Goal: Task Accomplishment & Management: Use online tool/utility

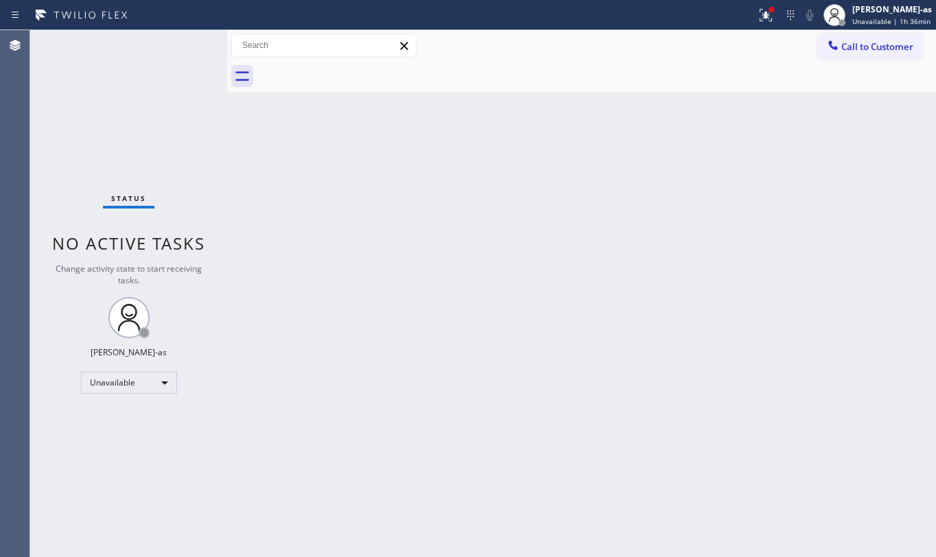
click at [871, 45] on span "Call to Customer" at bounding box center [877, 46] width 72 height 12
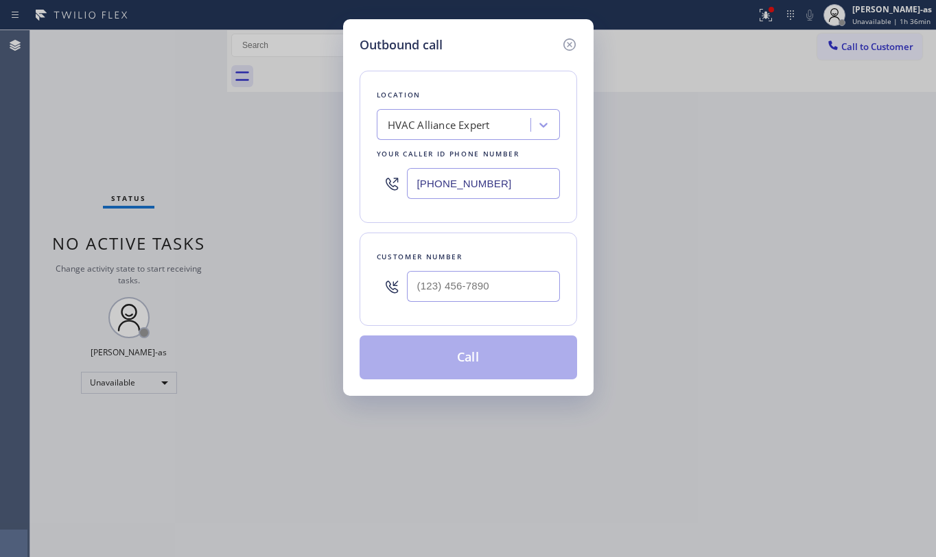
click at [484, 267] on div "Customer number" at bounding box center [469, 279] width 218 height 93
click at [500, 279] on input "(___) ___-____" at bounding box center [483, 286] width 153 height 31
paste input "979) 402-6183"
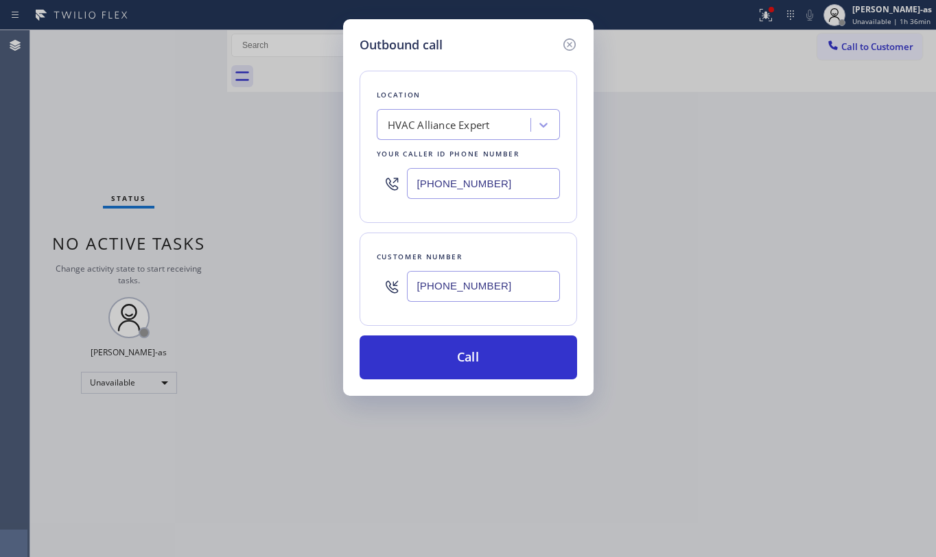
type input "[PHONE_NUMBER]"
drag, startPoint x: 171, startPoint y: 106, endPoint x: 292, endPoint y: 108, distance: 120.8
click at [176, 110] on div "Outbound call Location HVAC Alliance Expert Your caller id phone number [PHONE_…" at bounding box center [468, 278] width 936 height 557
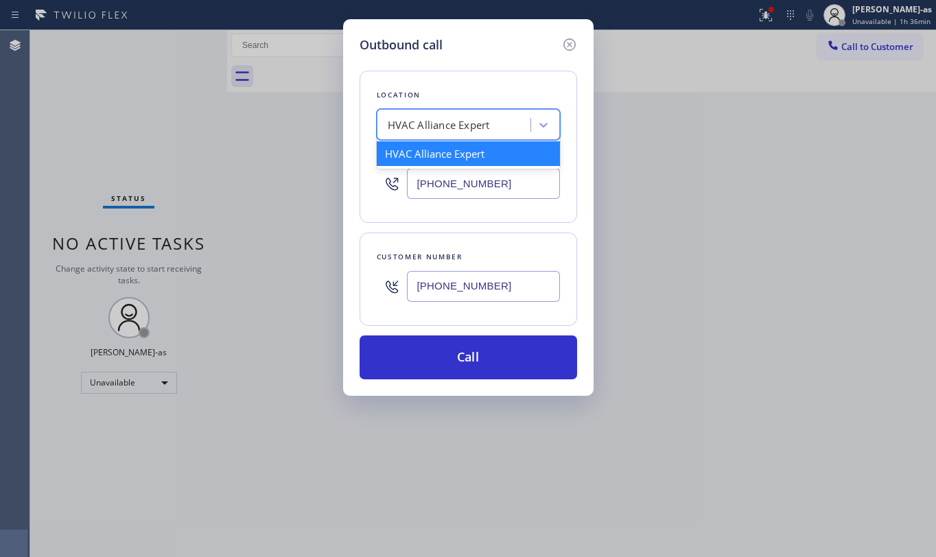
click at [440, 118] on div "HVAC Alliance Expert" at bounding box center [439, 125] width 102 height 16
paste input "Local Trusted Electricians Placentia"
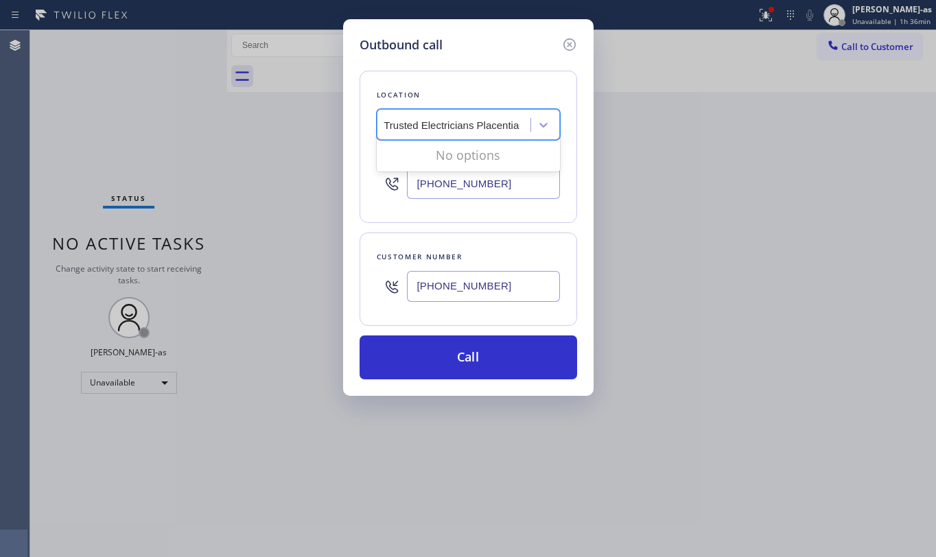
scroll to position [0, 7]
type input "Local Trusted Electricians Placentia"
click at [423, 159] on div "Local Trusted Electricians Placentia" at bounding box center [468, 153] width 183 height 25
type input "[PHONE_NUMBER]"
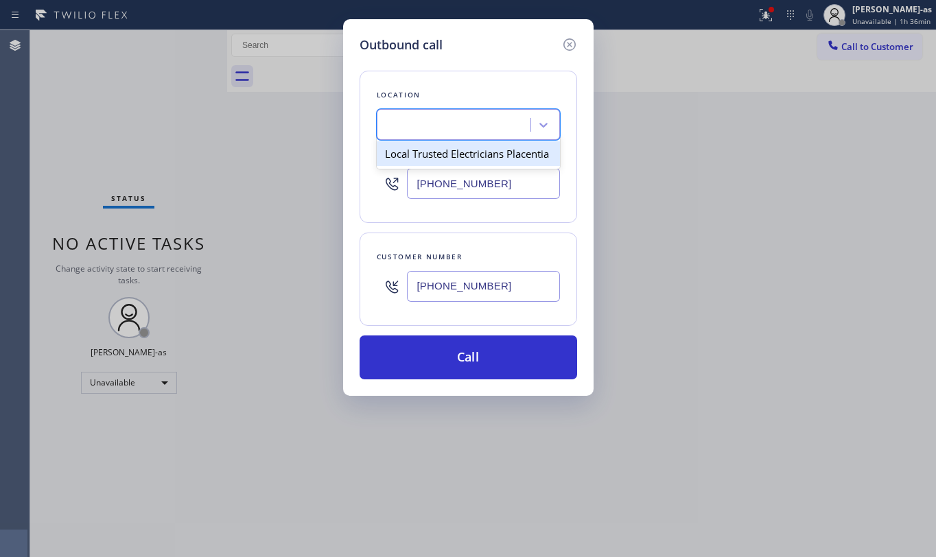
scroll to position [0, 1]
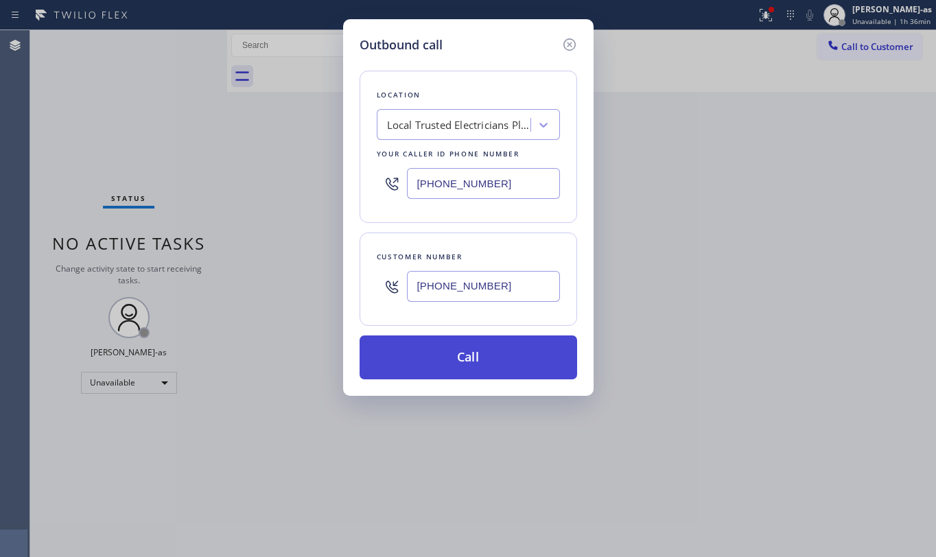
click at [501, 371] on button "Call" at bounding box center [469, 358] width 218 height 44
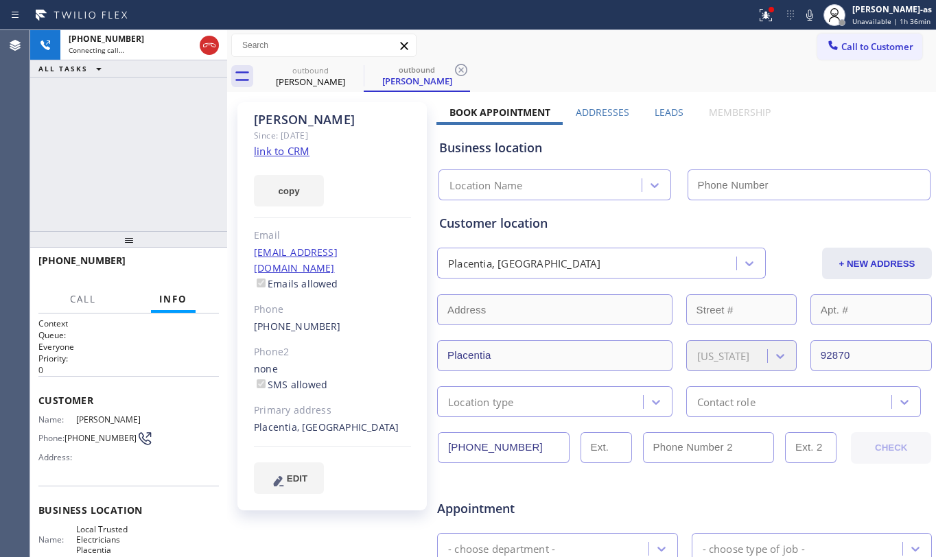
type input "[PHONE_NUMBER]"
click at [294, 156] on link "link to CRM" at bounding box center [282, 151] width 56 height 14
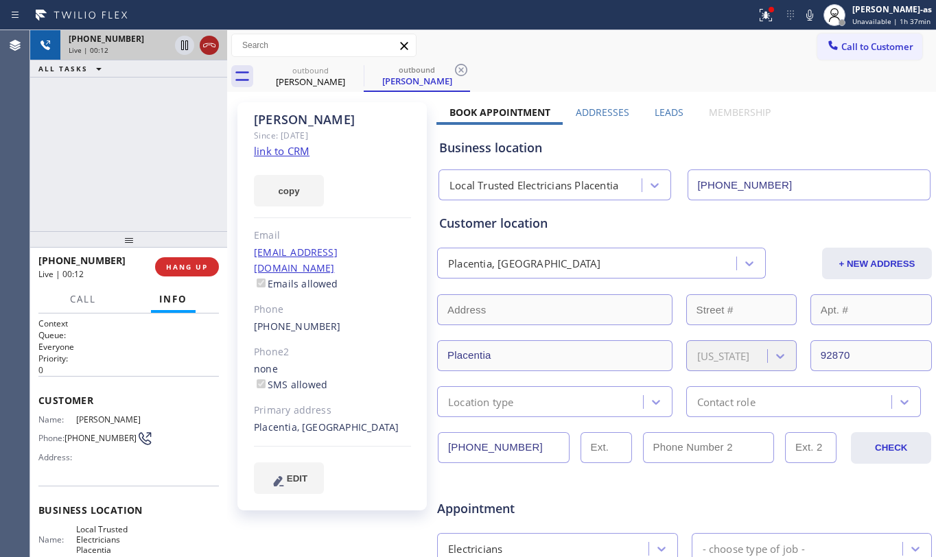
click at [203, 45] on icon at bounding box center [209, 45] width 16 height 16
click at [185, 257] on button "HANG UP" at bounding box center [187, 266] width 64 height 19
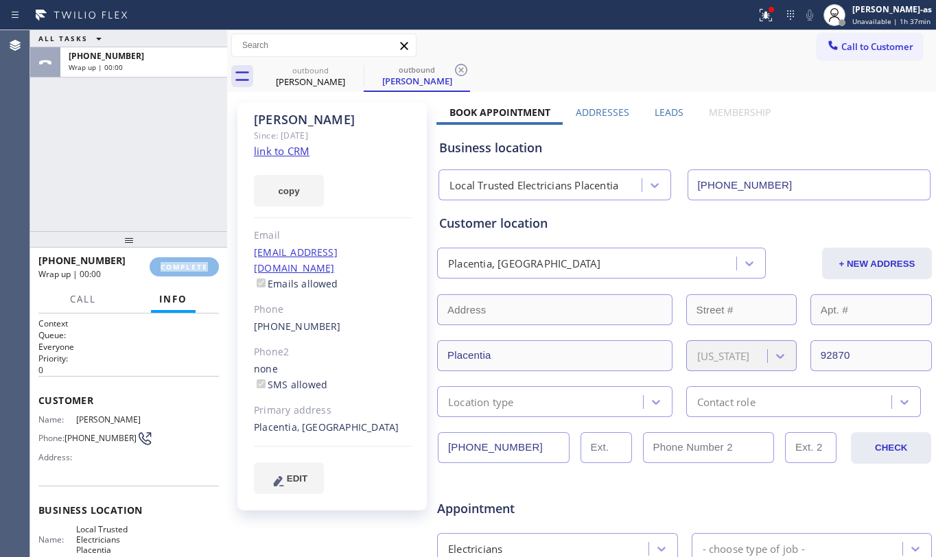
click at [185, 255] on div "[PHONE_NUMBER] Wrap up | 00:00 COMPLETE" at bounding box center [128, 267] width 180 height 36
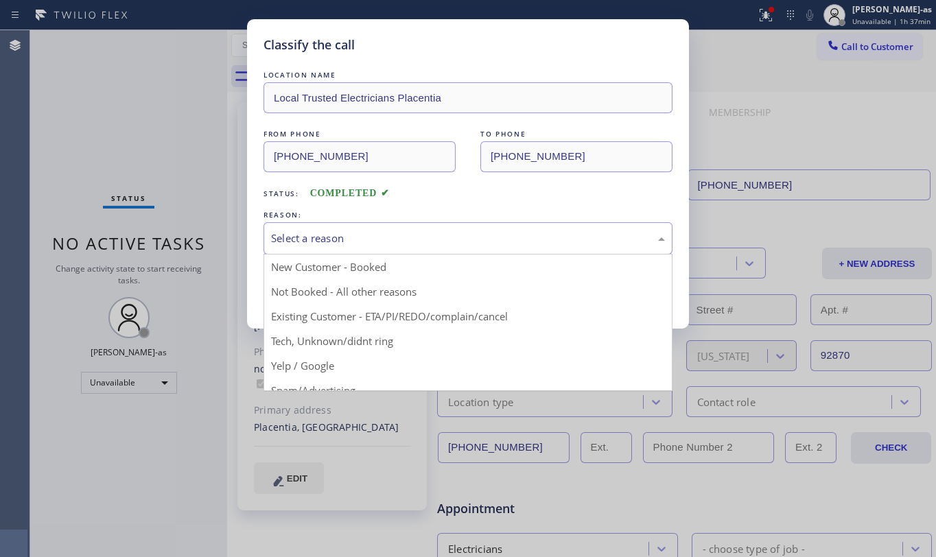
click at [419, 242] on div "Select a reason" at bounding box center [468, 239] width 394 height 16
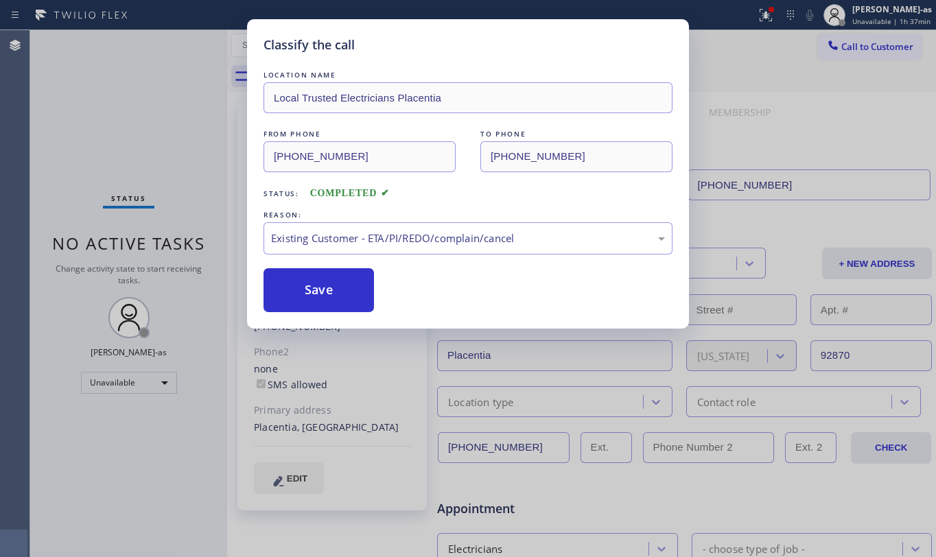
drag, startPoint x: 349, startPoint y: 283, endPoint x: 430, endPoint y: 121, distance: 180.7
click at [351, 280] on button "Save" at bounding box center [318, 290] width 110 height 44
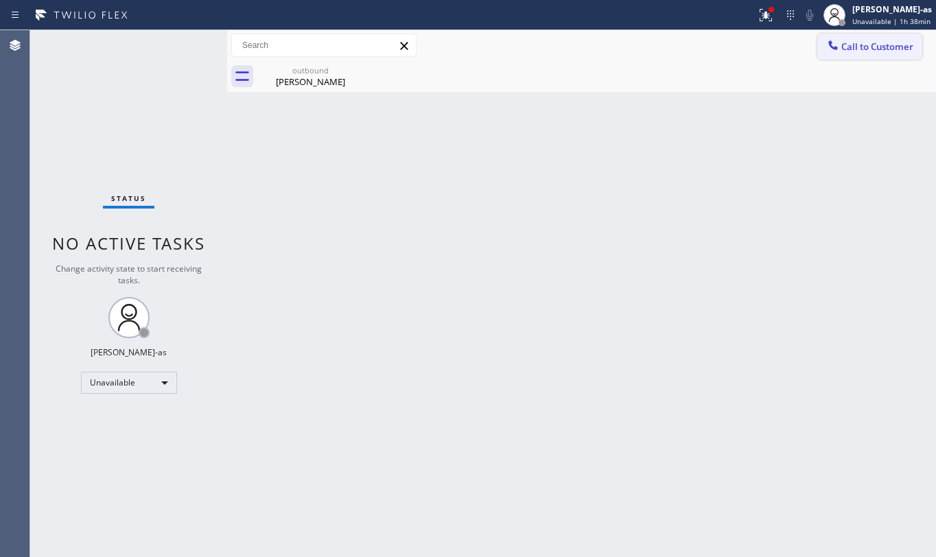
click at [843, 52] on span "Call to Customer" at bounding box center [877, 46] width 72 height 12
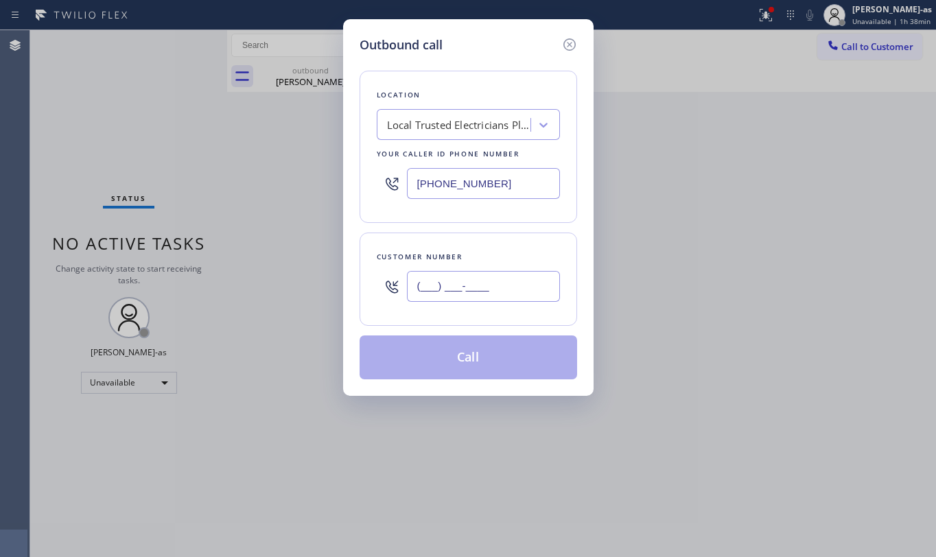
click at [498, 280] on input "(___) ___-____" at bounding box center [483, 286] width 153 height 31
paste input "979) 402-6183"
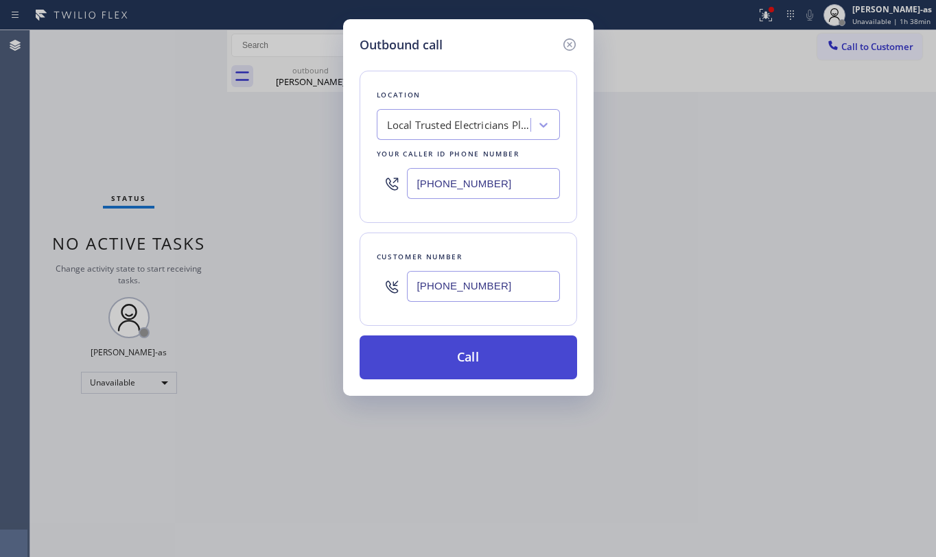
type input "[PHONE_NUMBER]"
click at [484, 360] on button "Call" at bounding box center [469, 358] width 218 height 44
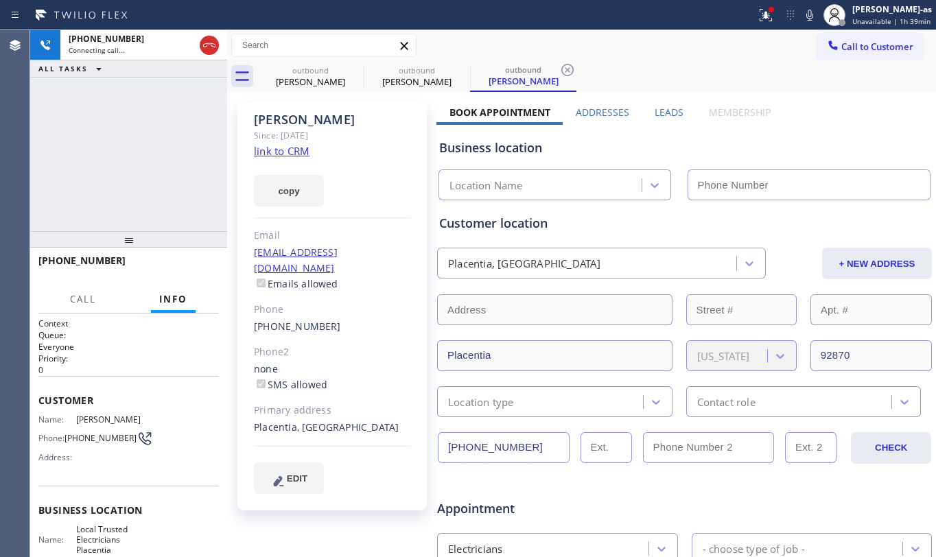
type input "[PHONE_NUMBER]"
click at [141, 141] on div "[PHONE_NUMBER] Connecting call… ALL TASKS ALL TASKS ACTIVE TASKS TASKS IN WRAP …" at bounding box center [128, 130] width 197 height 201
click at [805, 21] on div at bounding box center [809, 15] width 19 height 16
click at [193, 265] on span "HANG UP" at bounding box center [187, 267] width 42 height 10
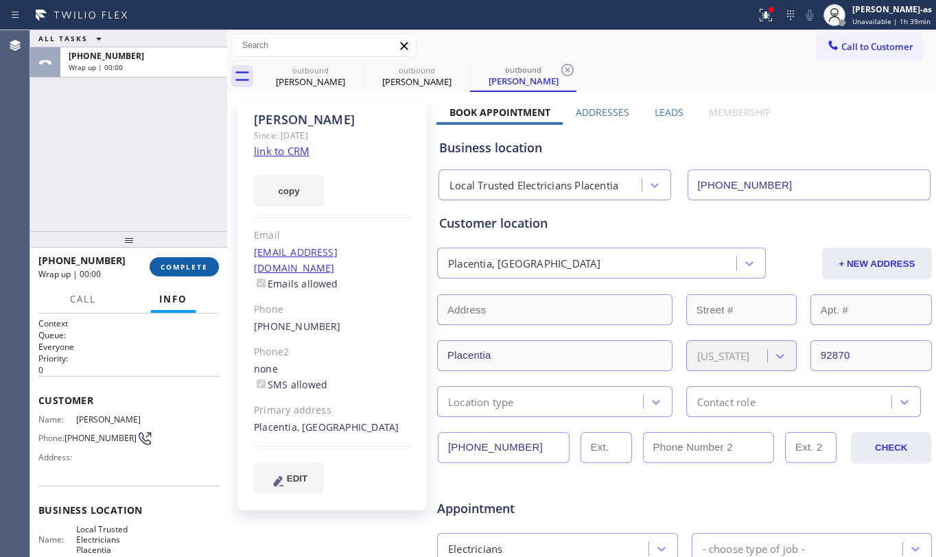
click at [193, 265] on span "COMPLETE" at bounding box center [184, 267] width 47 height 10
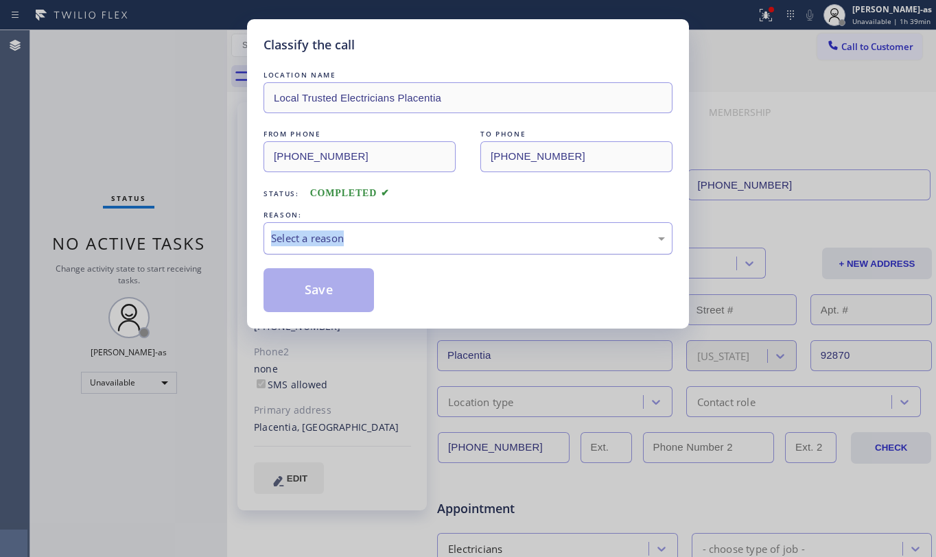
click at [476, 229] on div "REASON: Select a reason" at bounding box center [467, 231] width 409 height 47
click at [454, 199] on div "Status: COMPLETED" at bounding box center [467, 190] width 409 height 22
click at [470, 236] on div "Select a reason" at bounding box center [468, 239] width 394 height 16
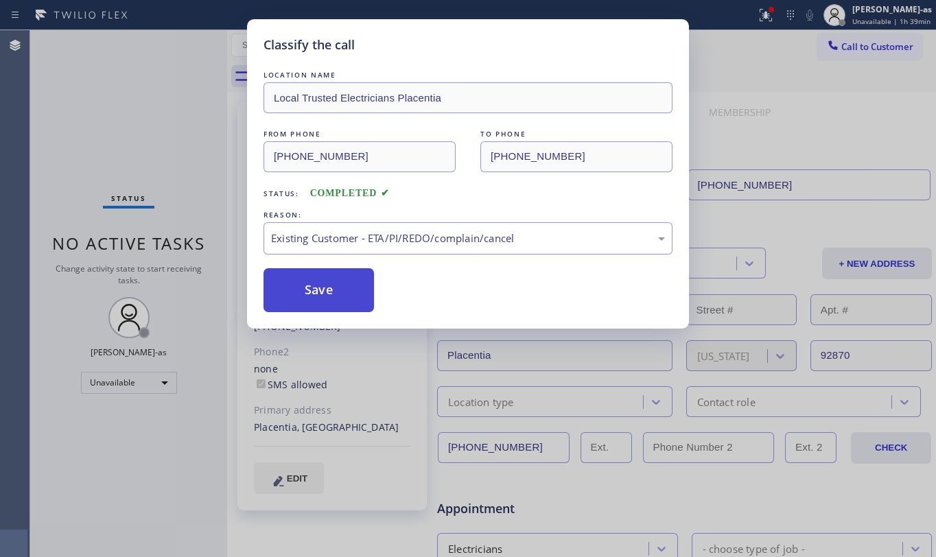
drag, startPoint x: 322, startPoint y: 277, endPoint x: 351, endPoint y: 276, distance: 29.5
click at [321, 280] on button "Save" at bounding box center [318, 290] width 110 height 44
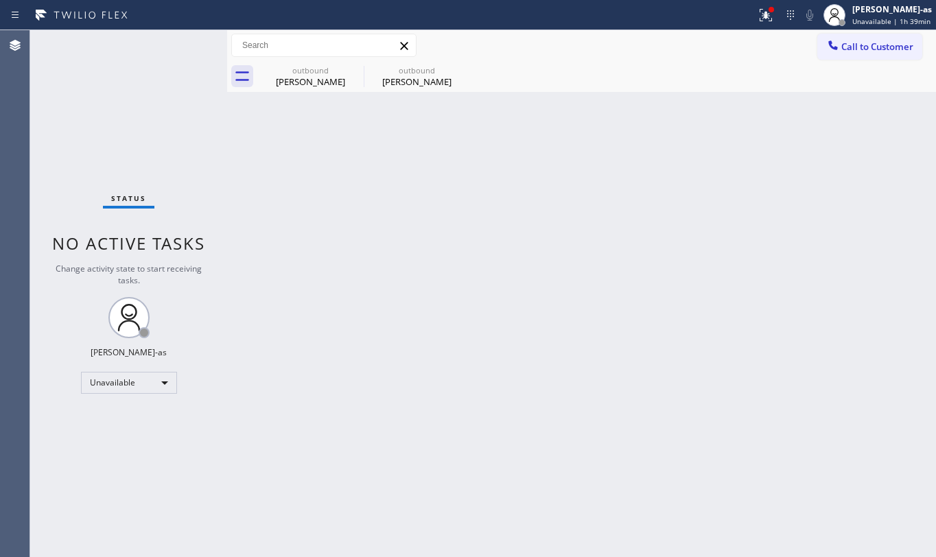
drag, startPoint x: 351, startPoint y: 217, endPoint x: 354, endPoint y: 207, distance: 10.7
click at [351, 218] on div "Back to Dashboard Change Sender ID Customers Technicians Select a contact Outbo…" at bounding box center [581, 293] width 709 height 527
click at [305, 88] on div "outbound [PERSON_NAME]" at bounding box center [311, 76] width 104 height 31
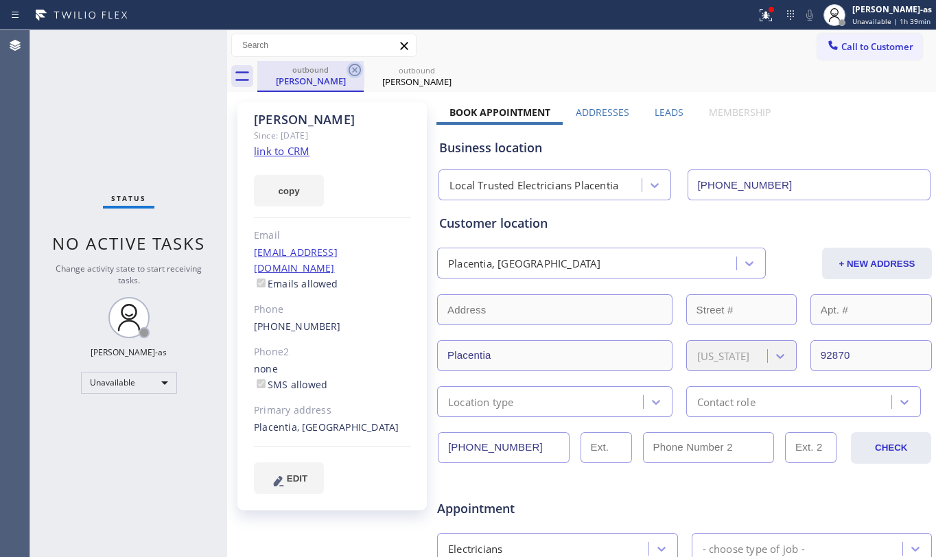
click at [349, 71] on icon at bounding box center [355, 70] width 16 height 16
click at [324, 165] on div "copy" at bounding box center [332, 182] width 157 height 47
click at [318, 97] on div "[PERSON_NAME] Since: [DATE] link to CRM copy Email [EMAIL_ADDRESS][DOMAIN_NAME]…" at bounding box center [334, 539] width 206 height 889
click at [357, 70] on icon at bounding box center [355, 70] width 16 height 16
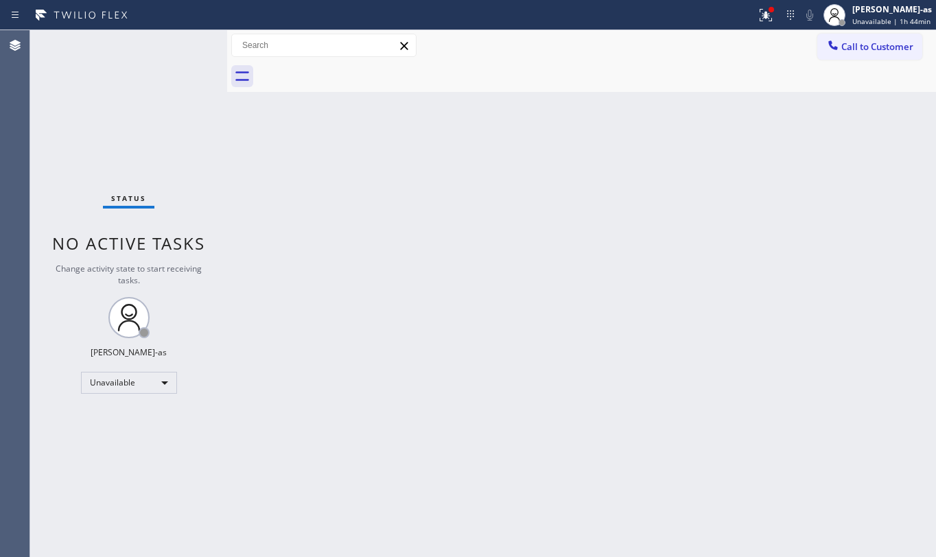
click at [388, 138] on div "Back to Dashboard Change Sender ID Customers Technicians Select a contact Outbo…" at bounding box center [581, 293] width 709 height 527
click at [834, 43] on icon at bounding box center [833, 45] width 14 height 14
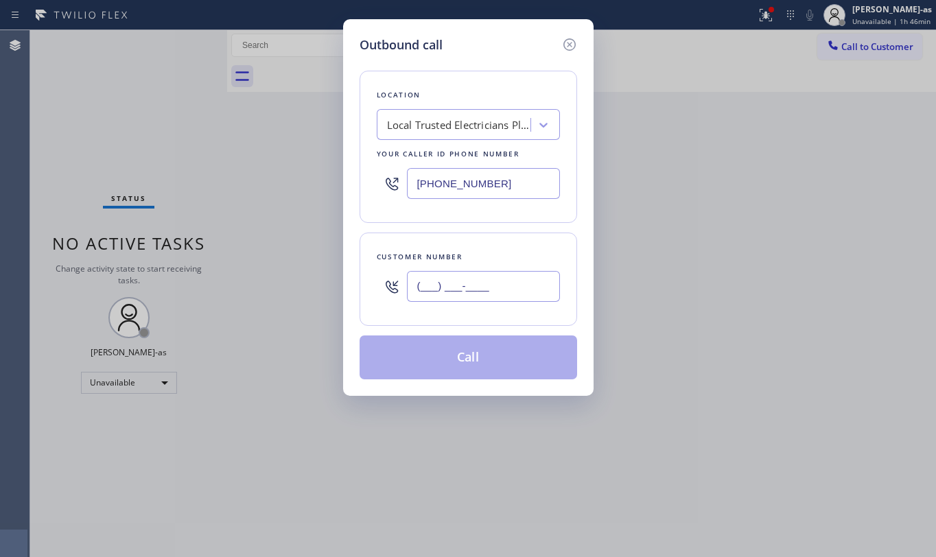
click at [486, 275] on input "(___) ___-____" at bounding box center [483, 286] width 153 height 31
paste input "979) 402-6183"
type input "[PHONE_NUMBER]"
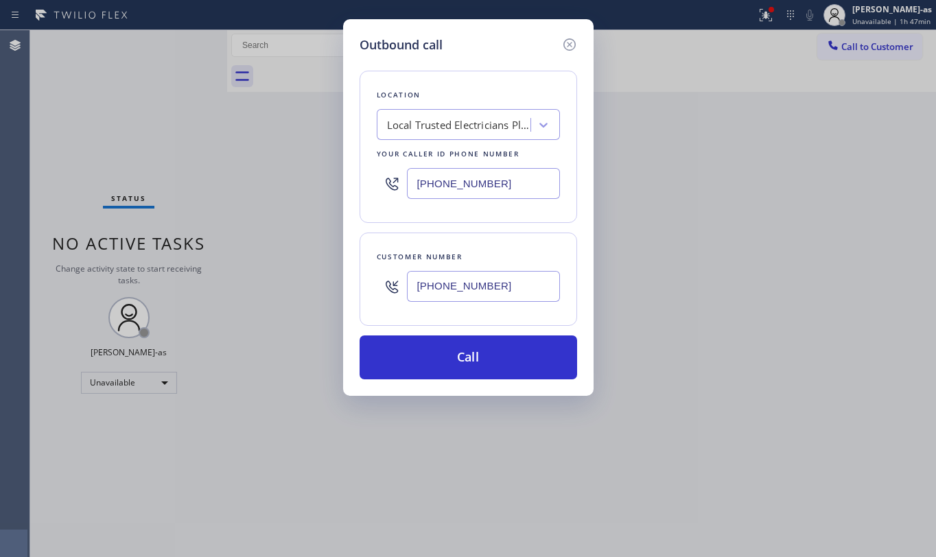
click at [182, 77] on div "Outbound call Location Local Trusted Electricians Placentia Your caller id phon…" at bounding box center [468, 278] width 936 height 557
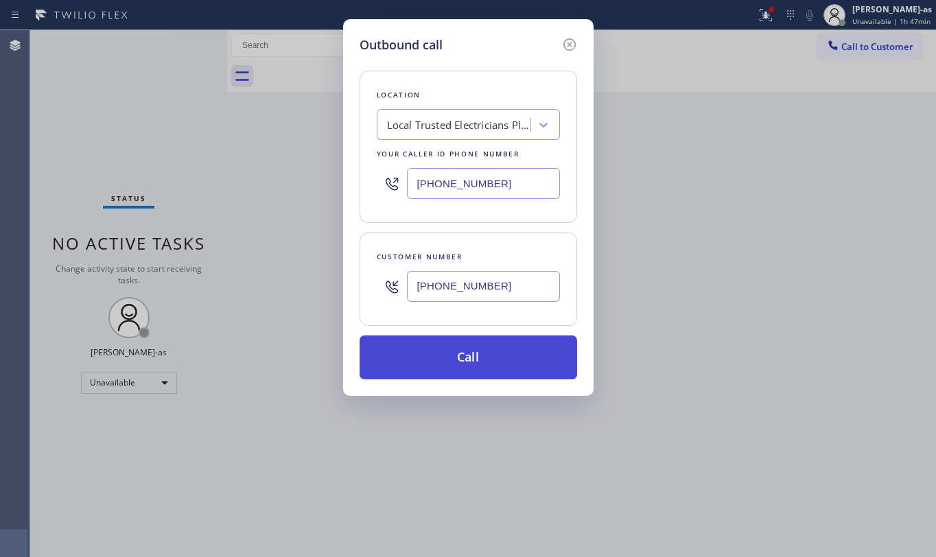
click at [446, 361] on button "Call" at bounding box center [469, 358] width 218 height 44
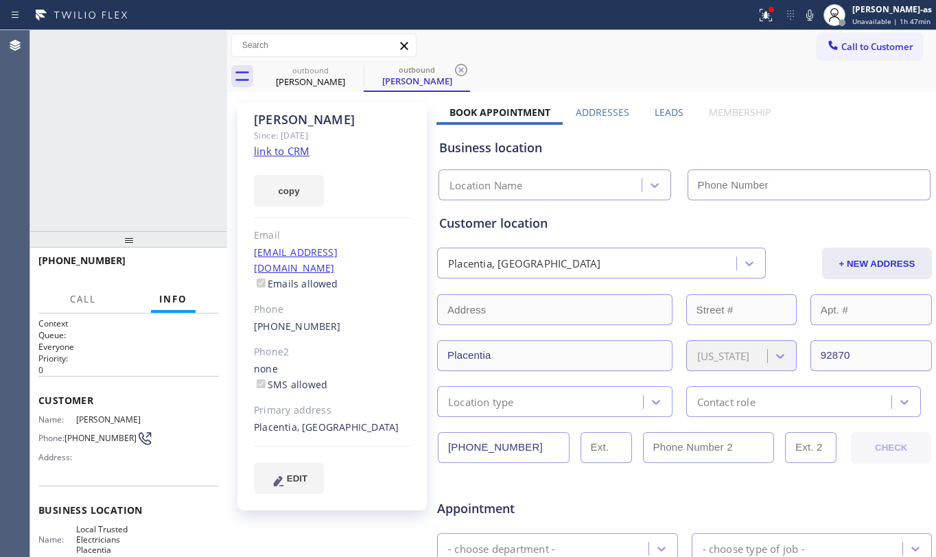
type input "[PHONE_NUMBER]"
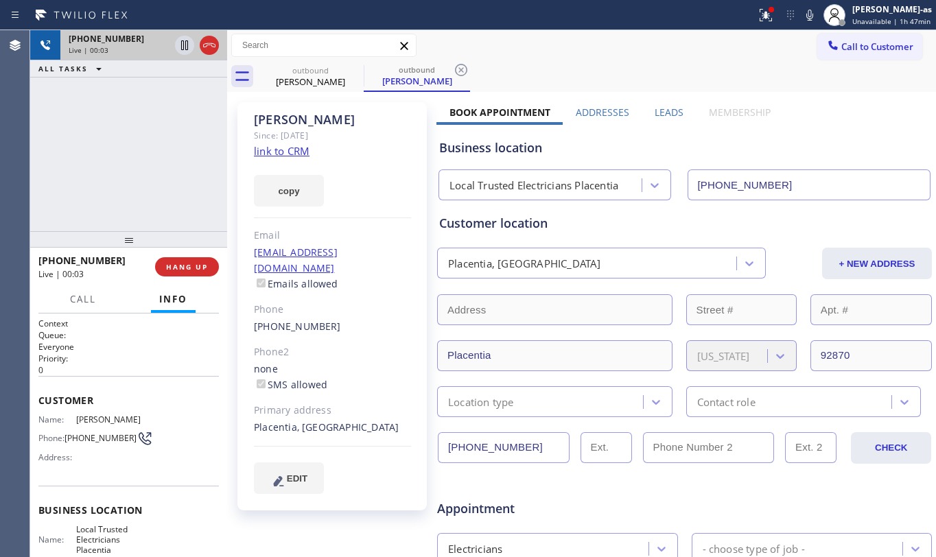
drag, startPoint x: 91, startPoint y: 114, endPoint x: 195, endPoint y: 58, distance: 118.5
click at [106, 113] on div "[PHONE_NUMBER] Live | 00:03 ALL TASKS ALL TASKS ACTIVE TASKS TASKS IN WRAP UP" at bounding box center [128, 130] width 197 height 201
click at [215, 47] on icon at bounding box center [209, 45] width 16 height 16
drag, startPoint x: 181, startPoint y: 182, endPoint x: 201, endPoint y: 237, distance: 59.0
click at [185, 201] on div "[PHONE_NUMBER] Live | 00:05 ALL TASKS ALL TASKS ACTIVE TASKS TASKS IN WRAP UP" at bounding box center [128, 130] width 197 height 201
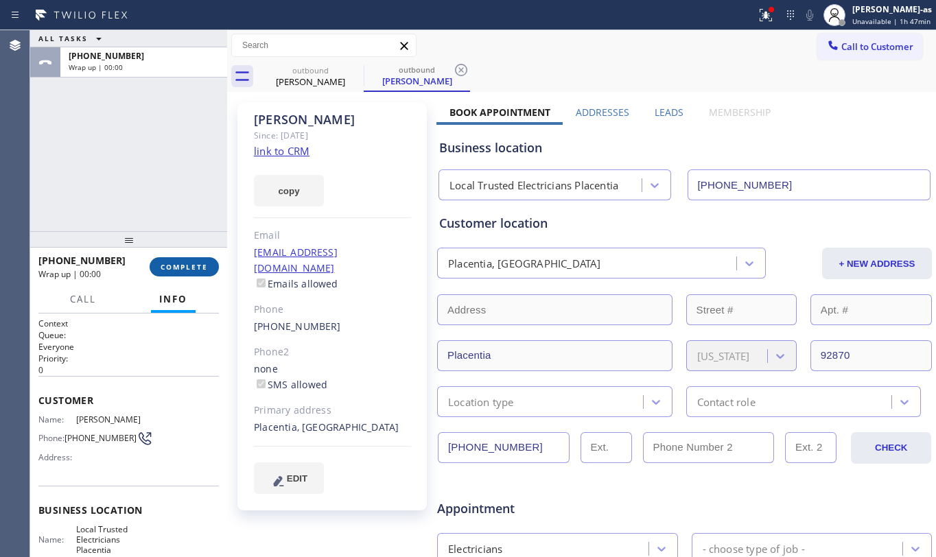
click at [174, 273] on button "COMPLETE" at bounding box center [184, 266] width 69 height 19
click at [163, 214] on div "ALL TASKS ALL TASKS ACTIVE TASKS TASKS IN WRAP UP [PHONE_NUMBER] Wrap up | 00:00" at bounding box center [128, 130] width 197 height 201
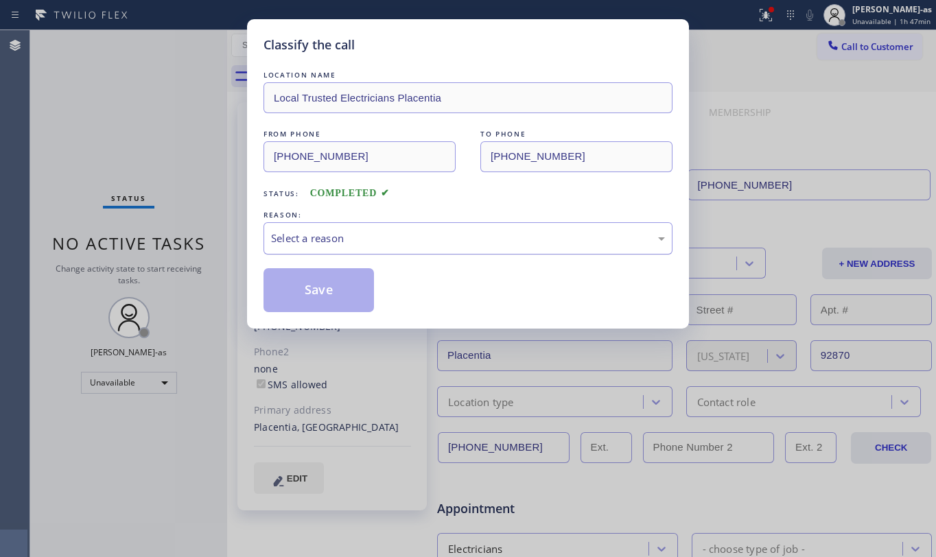
click at [355, 243] on div "Select a reason" at bounding box center [468, 239] width 394 height 16
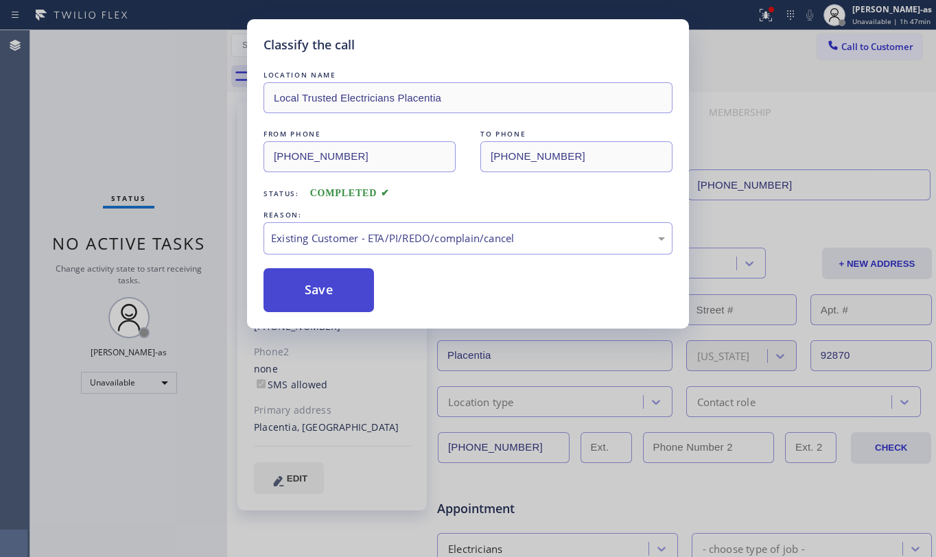
drag, startPoint x: 387, startPoint y: 321, endPoint x: 346, endPoint y: 307, distance: 43.4
click at [290, 284] on button "Save" at bounding box center [318, 290] width 110 height 44
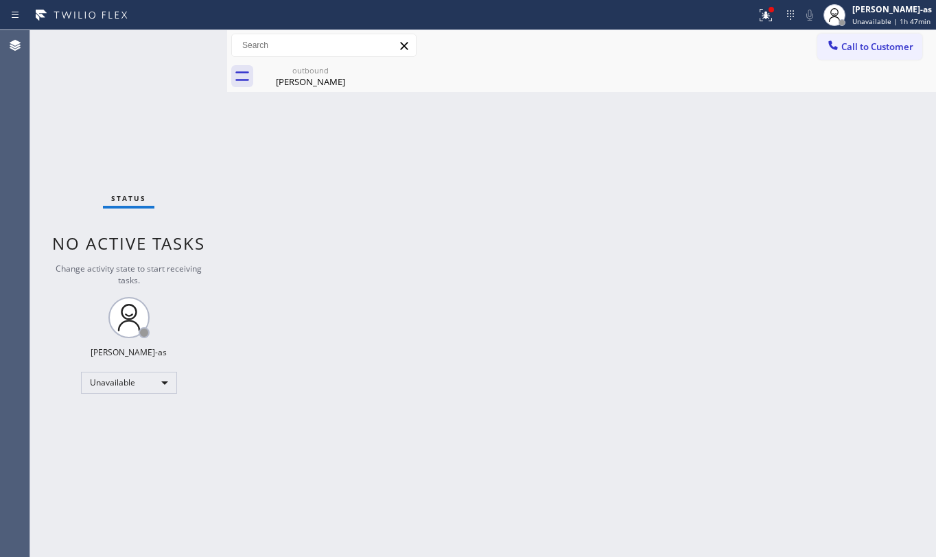
click at [147, 119] on div "Status No active tasks Change activity state to start receiving tasks. [PERSON_…" at bounding box center [128, 293] width 197 height 527
click at [115, 157] on div "Status No active tasks Change activity state to start receiving tasks. [PERSON_…" at bounding box center [128, 293] width 197 height 527
click at [836, 329] on div "Back to Dashboard Change Sender ID Customers Technicians Select a contact Outbo…" at bounding box center [581, 293] width 709 height 527
drag, startPoint x: 583, startPoint y: 475, endPoint x: 673, endPoint y: 548, distance: 115.2
click at [591, 478] on div "Back to Dashboard Change Sender ID Customers Technicians Select a contact Outbo…" at bounding box center [581, 293] width 709 height 527
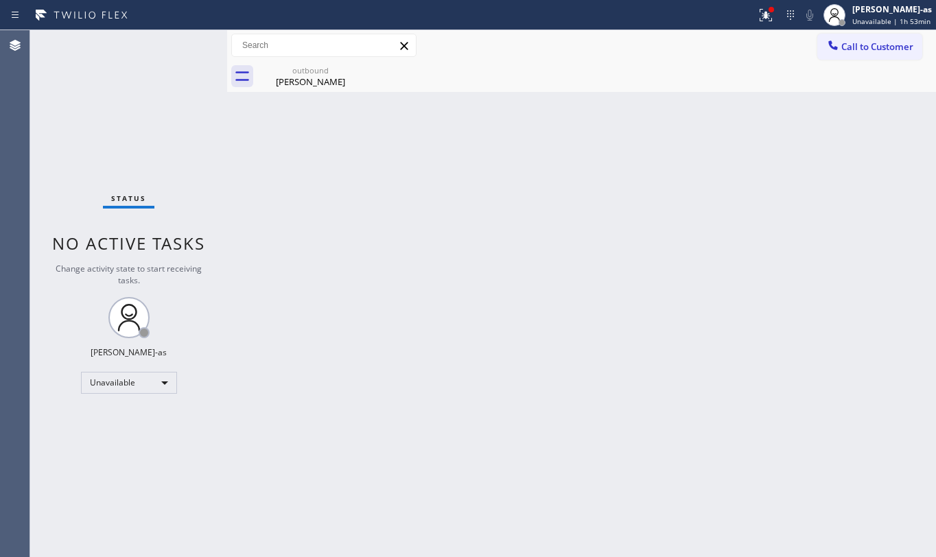
click at [352, 344] on div "Back to Dashboard Change Sender ID Customers Technicians Select a contact Outbo…" at bounding box center [581, 293] width 709 height 527
drag, startPoint x: 492, startPoint y: 268, endPoint x: 456, endPoint y: 201, distance: 75.8
click at [492, 261] on div "Back to Dashboard Change Sender ID Customers Technicians Select a contact Outbo…" at bounding box center [581, 293] width 709 height 527
click at [328, 62] on div "outbound [PERSON_NAME]" at bounding box center [311, 76] width 104 height 31
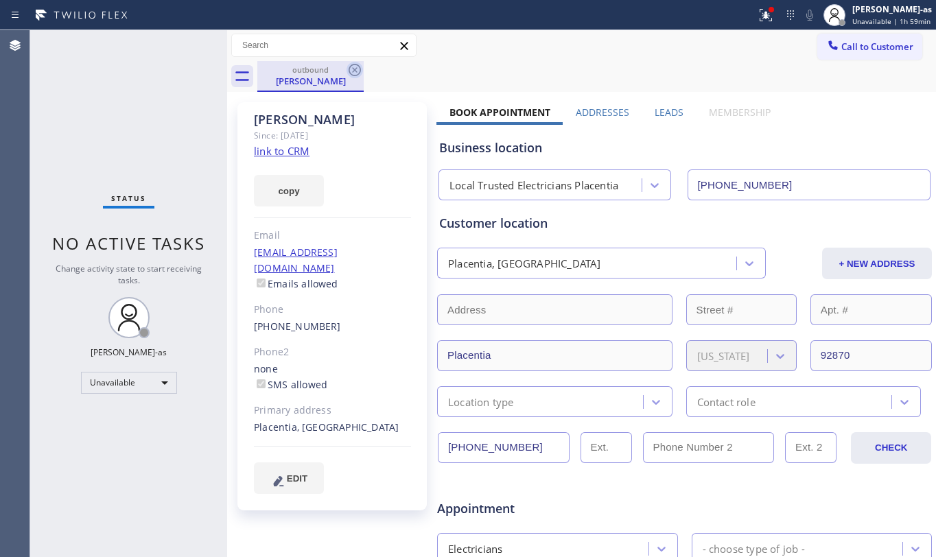
click at [351, 70] on icon at bounding box center [355, 70] width 16 height 16
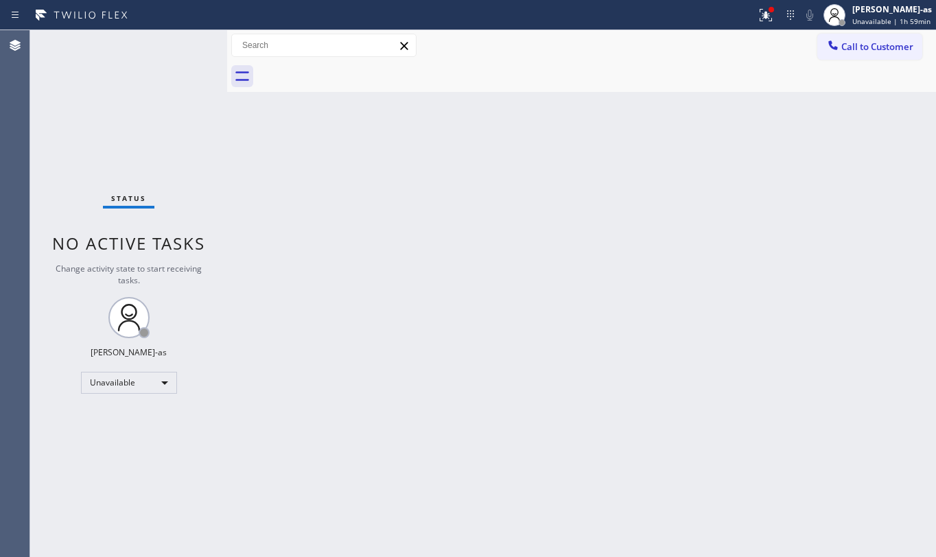
click at [471, 228] on div "Back to Dashboard Change Sender ID Customers Technicians Select a contact Outbo…" at bounding box center [581, 293] width 709 height 527
drag, startPoint x: 97, startPoint y: 135, endPoint x: 110, endPoint y: 124, distance: 17.5
click at [97, 133] on div "Status No active tasks Change activity state to start receiving tasks. [PERSON_…" at bounding box center [128, 293] width 197 height 527
click at [410, 165] on div "Back to Dashboard Change Sender ID Customers Technicians Select a contact Outbo…" at bounding box center [581, 293] width 709 height 527
click at [420, 270] on div "Back to Dashboard Change Sender ID Customers Technicians Select a contact Outbo…" at bounding box center [581, 293] width 709 height 527
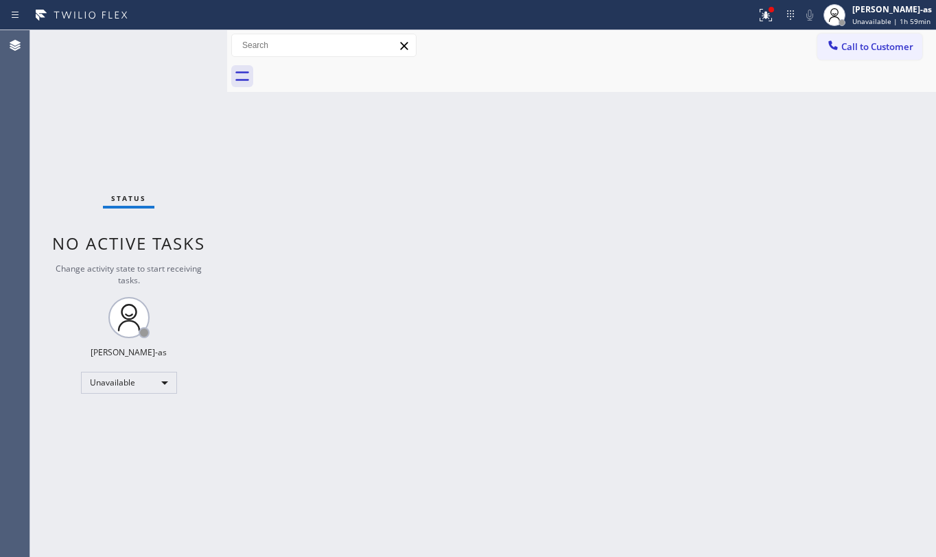
click at [126, 117] on div "Status No active tasks Change activity state to start receiving tasks. [PERSON_…" at bounding box center [128, 293] width 197 height 527
click at [563, 327] on div "Back to Dashboard Change Sender ID Customers Technicians Select a contact Outbo…" at bounding box center [581, 293] width 709 height 527
drag, startPoint x: 253, startPoint y: 231, endPoint x: 330, endPoint y: 206, distance: 80.7
click at [264, 228] on div "Back to Dashboard Change Sender ID Customers Technicians Select a contact Outbo…" at bounding box center [581, 293] width 709 height 527
click at [368, 336] on div "Back to Dashboard Change Sender ID Customers Technicians Select a contact Outbo…" at bounding box center [581, 293] width 709 height 527
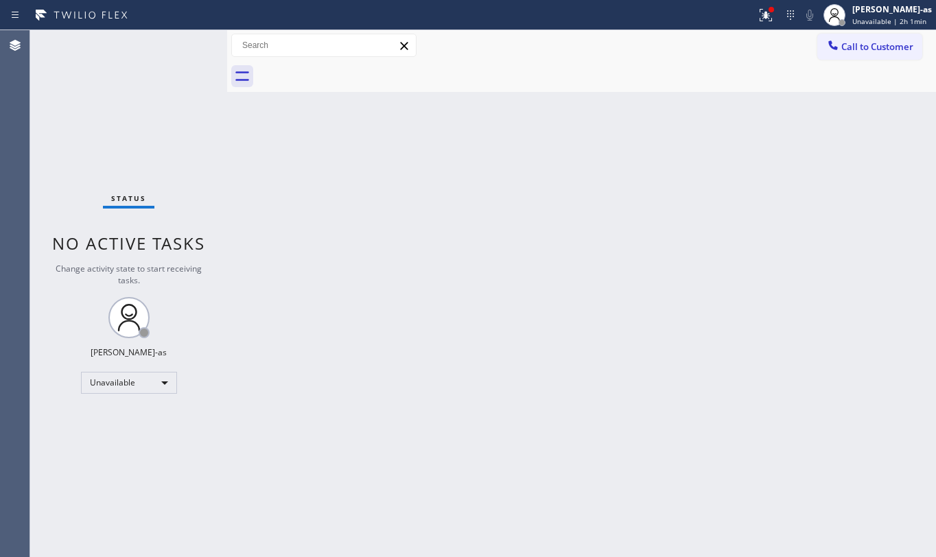
click at [146, 99] on div "Status No active tasks Change activity state to start receiving tasks. [PERSON_…" at bounding box center [128, 293] width 197 height 527
click at [541, 209] on div "Back to Dashboard Change Sender ID Customers Technicians Select a contact Outbo…" at bounding box center [581, 293] width 709 height 527
click at [843, 12] on icon at bounding box center [834, 15] width 16 height 16
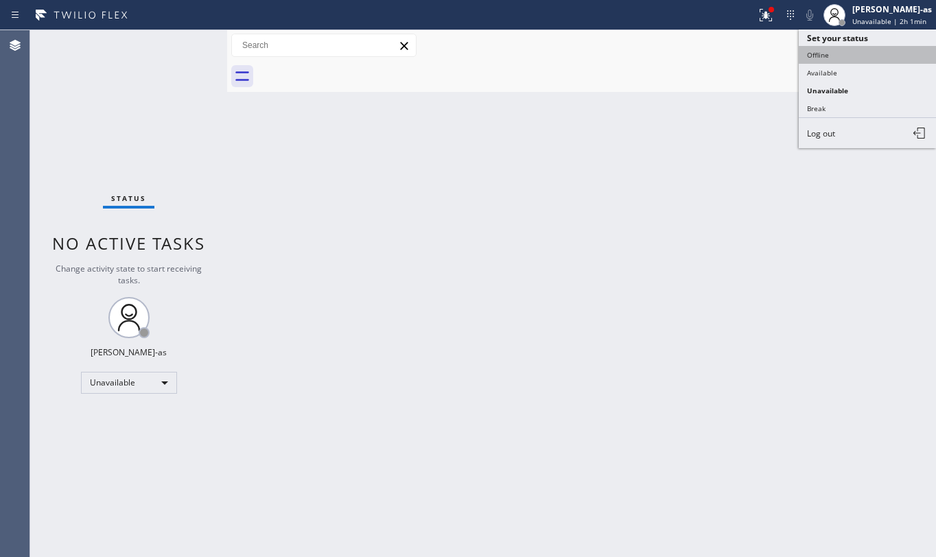
click at [824, 62] on button "Offline" at bounding box center [867, 55] width 137 height 18
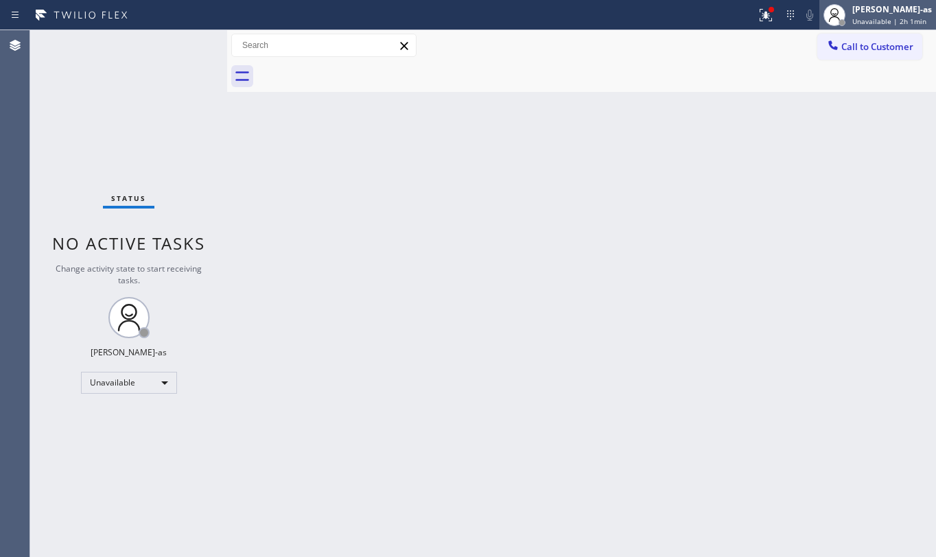
click at [859, 23] on div "[PERSON_NAME]-as Unavailable | 2h 1min" at bounding box center [892, 15] width 86 height 24
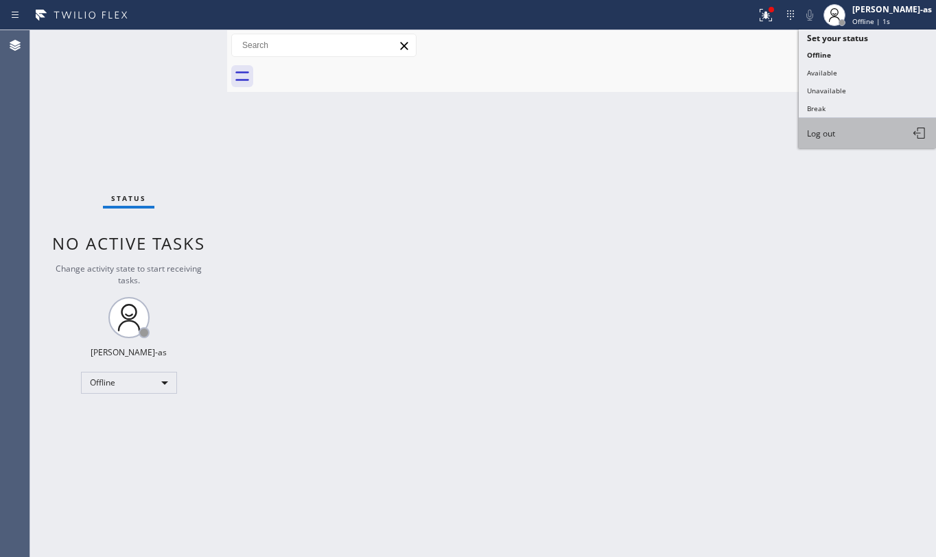
click at [854, 129] on button "Log out" at bounding box center [867, 133] width 137 height 30
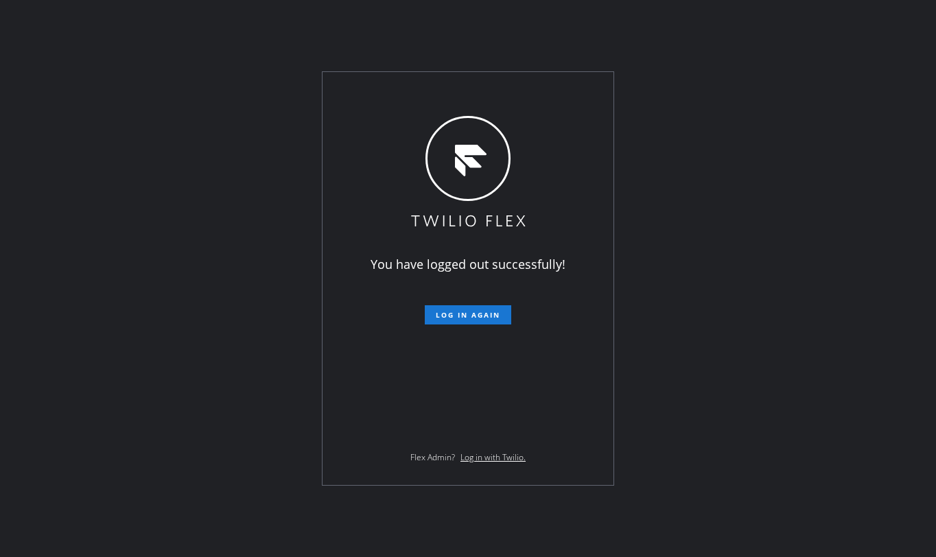
click at [649, 185] on div "You have logged out successfully! Log in again Flex Admin? Log in with Twilio." at bounding box center [468, 278] width 936 height 557
drag, startPoint x: 769, startPoint y: 302, endPoint x: 777, endPoint y: 298, distance: 9.2
click at [770, 303] on div "You have logged out successfully! Log in again Flex Admin? Log in with Twilio." at bounding box center [468, 278] width 936 height 557
drag, startPoint x: 148, startPoint y: 211, endPoint x: 289, endPoint y: 23, distance: 235.3
click at [172, 204] on div "You have logged out successfully! Log in again Flex Admin? Log in with Twilio." at bounding box center [468, 278] width 936 height 557
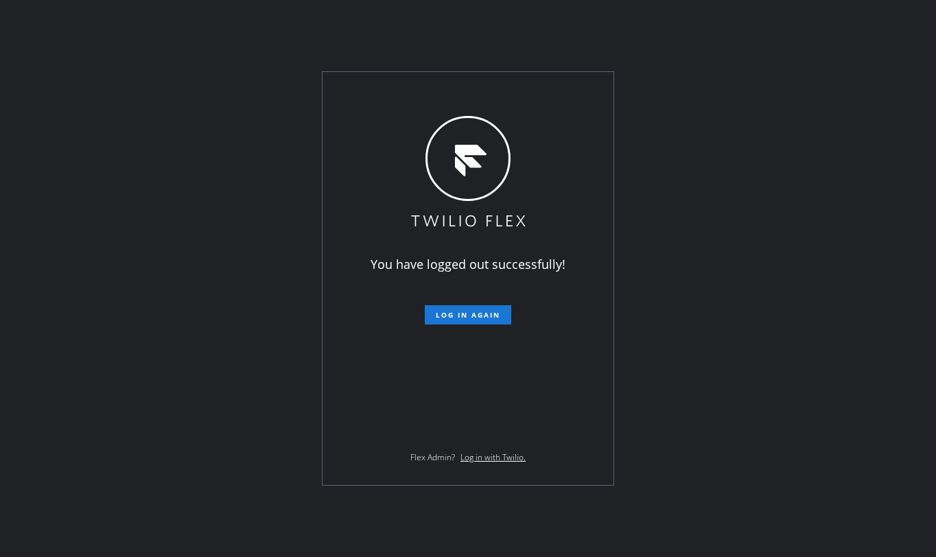
drag, startPoint x: 449, startPoint y: 38, endPoint x: 795, endPoint y: 148, distance: 362.8
click at [803, 156] on div "You have logged out successfully! Log in again Flex Admin? Log in with Twilio." at bounding box center [468, 278] width 936 height 557
click at [741, 221] on div "You have logged out successfully! Log in again Flex Admin? Log in with Twilio." at bounding box center [468, 278] width 936 height 557
